Goal: Complete application form

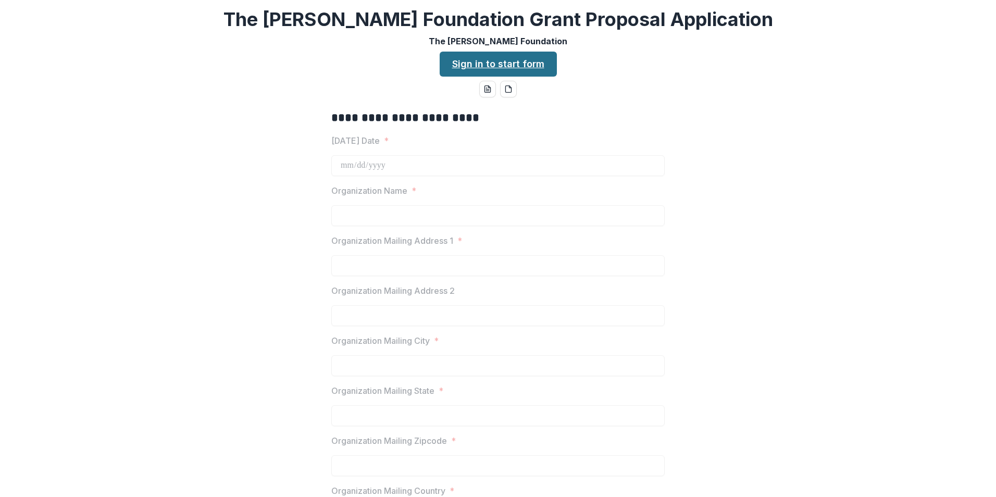
click at [522, 61] on link "Sign in to start form" at bounding box center [498, 64] width 117 height 25
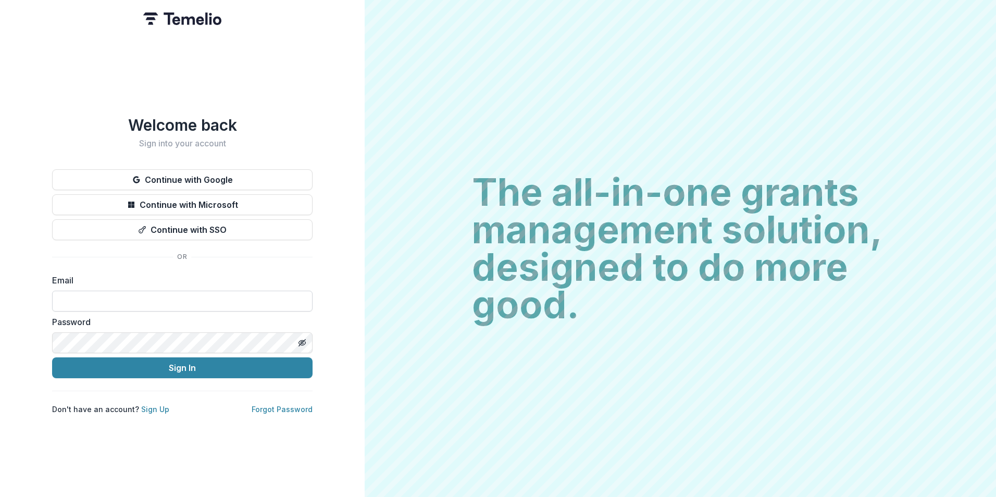
click at [131, 291] on input at bounding box center [182, 301] width 260 height 21
type input "**********"
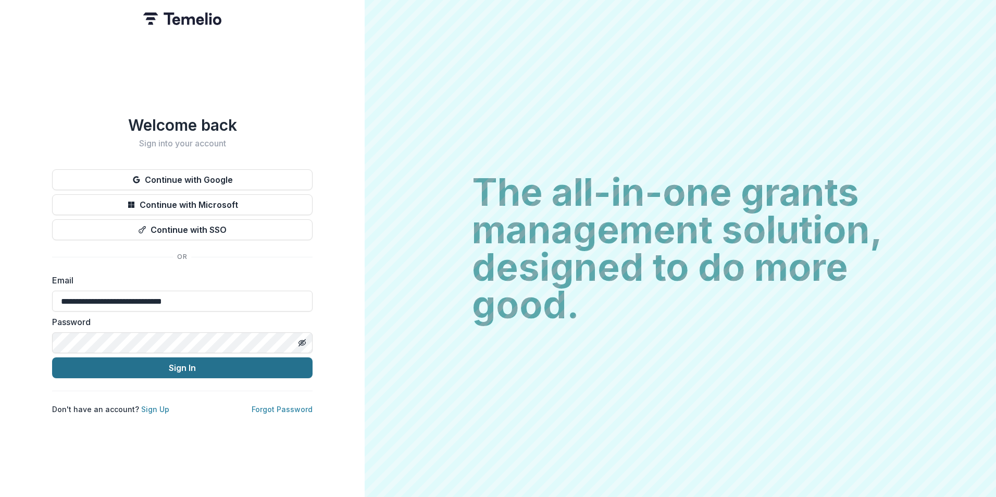
click at [173, 362] on button "Sign In" at bounding box center [182, 367] width 260 height 21
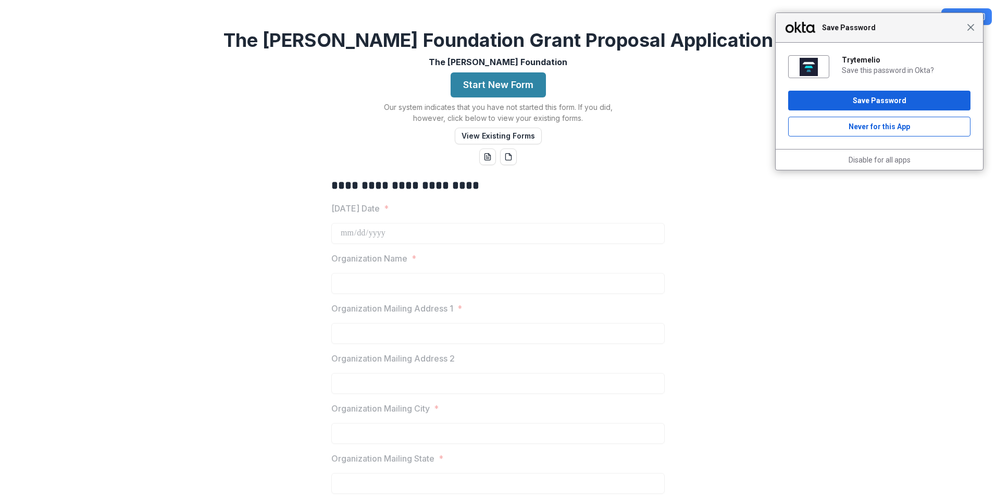
click at [969, 30] on span "Close" at bounding box center [971, 27] width 8 height 8
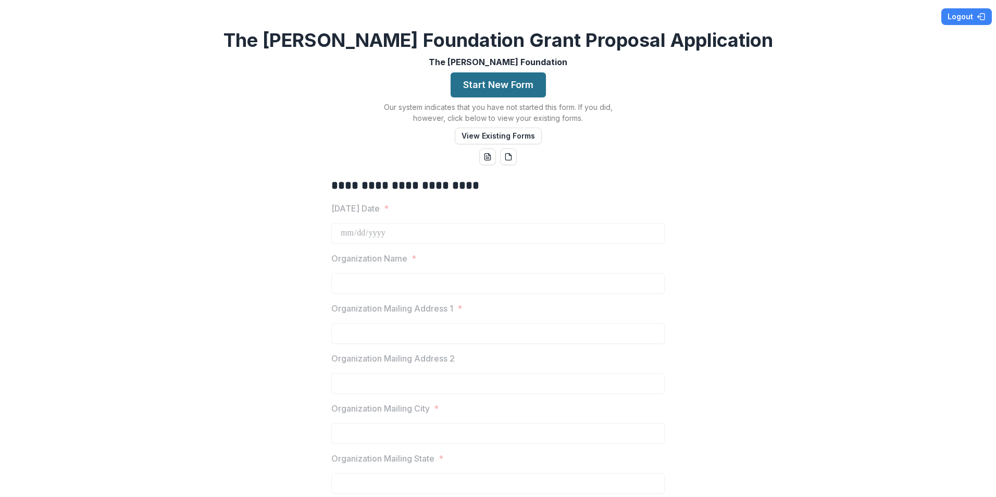
click at [508, 89] on button "Start New Form" at bounding box center [498, 84] width 95 height 25
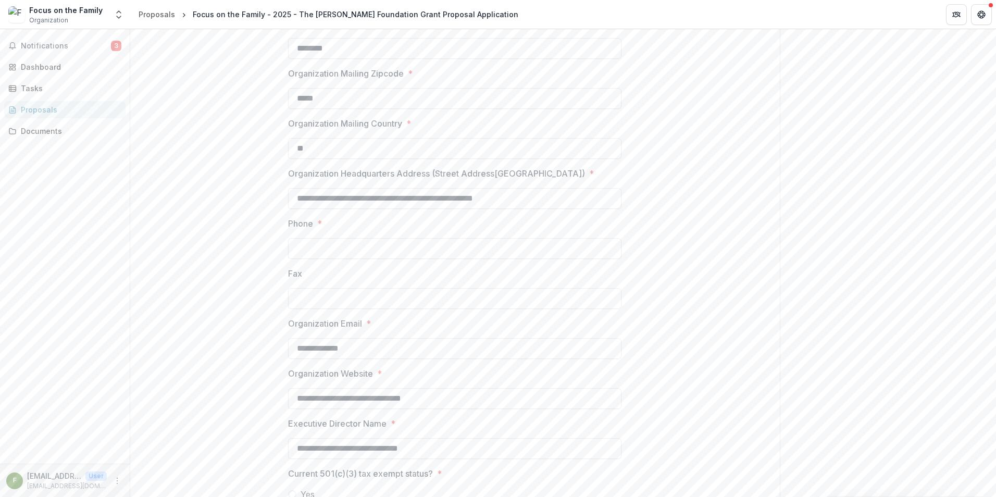
scroll to position [573, 0]
